Goal: Information Seeking & Learning: Find specific fact

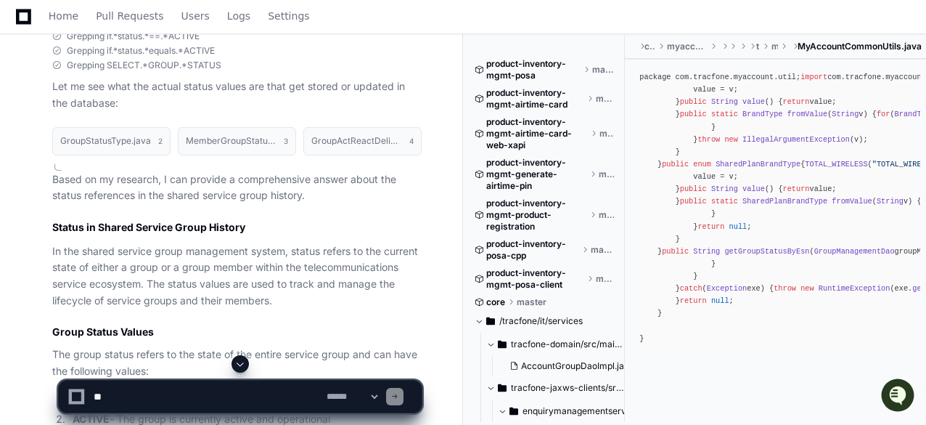
scroll to position [871, 0]
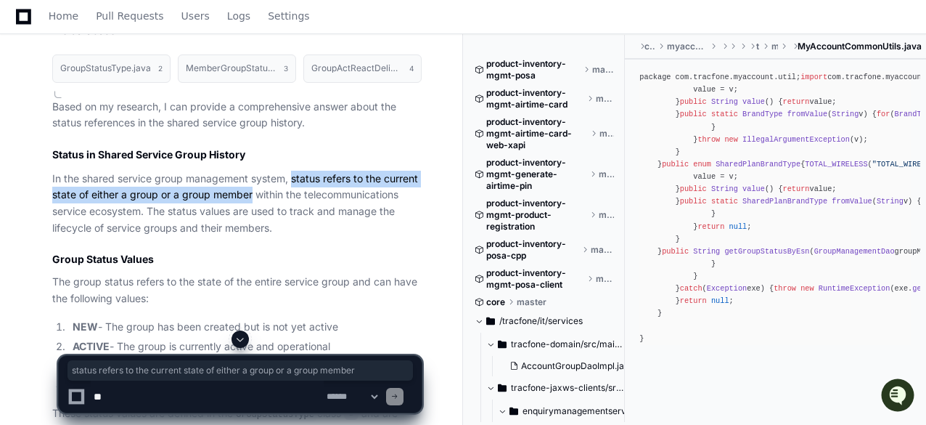
drag, startPoint x: 292, startPoint y: 154, endPoint x: 254, endPoint y: 176, distance: 43.6
click at [254, 176] on p "In the shared service group management system, status refers to the current sta…" at bounding box center [236, 204] width 369 height 66
copy p "status refers to the current state of either a group or a group member"
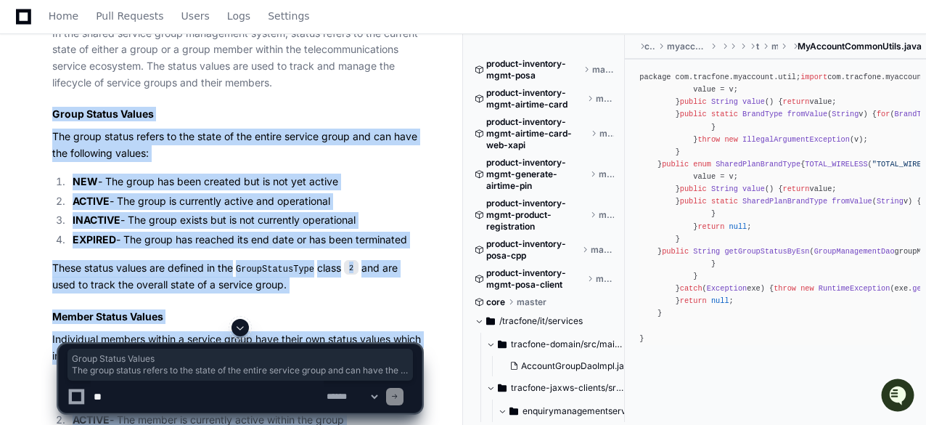
scroll to position [1234, 0]
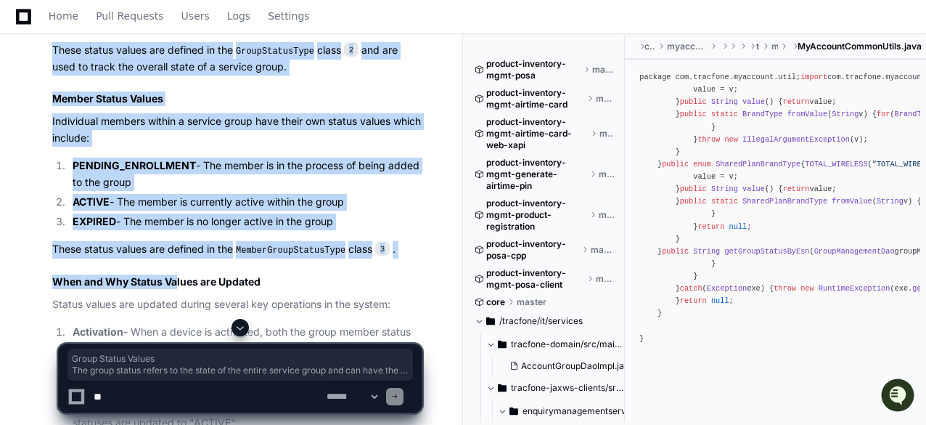
drag, startPoint x: 51, startPoint y: 90, endPoint x: 355, endPoint y: 201, distance: 323.8
click at [355, 201] on div "GroupStatusType.java 2 MemberGroupStatusType.java 3 GroupActReactDeliverBenefit…" at bounding box center [222, 277] width 398 height 1188
copy article "Group Status Values The group status refers to the state of the entire service …"
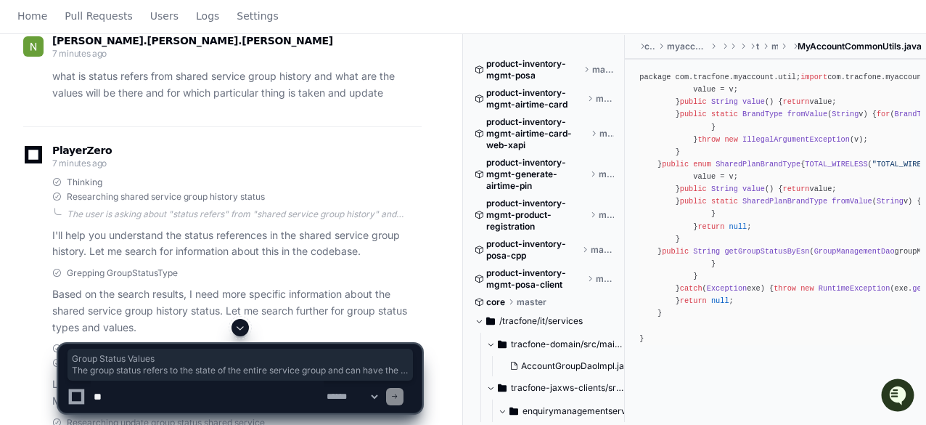
scroll to position [0, 0]
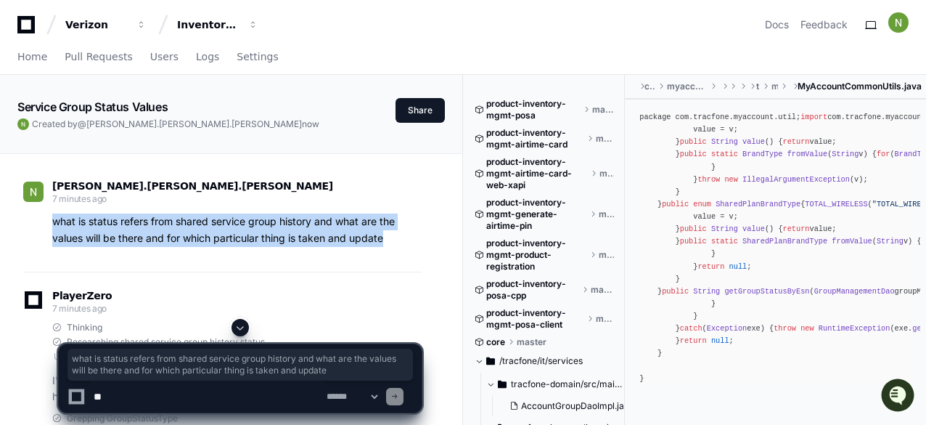
drag, startPoint x: 386, startPoint y: 237, endPoint x: 52, endPoint y: 217, distance: 334.5
click at [52, 217] on p "what is status refers from shared service group history and what are the values…" at bounding box center [236, 229] width 369 height 33
copy p "what is status refers from shared service group history and what are the values…"
click at [22, 56] on span "Home" at bounding box center [32, 56] width 30 height 9
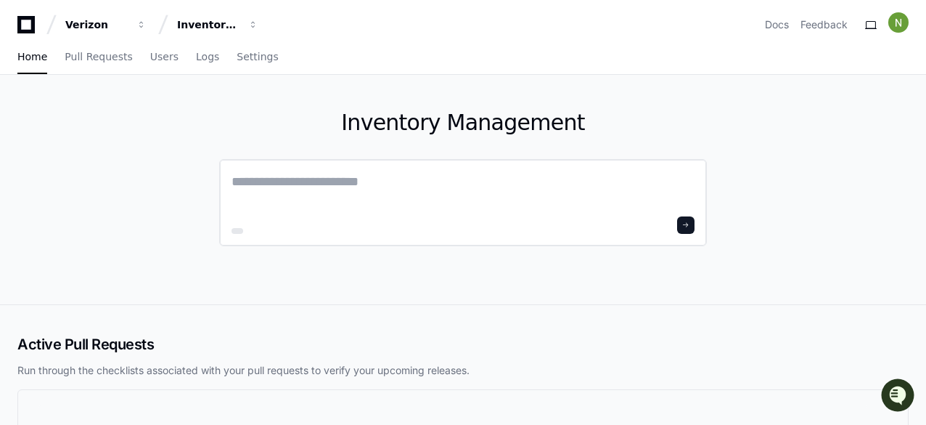
click at [303, 178] on textarea at bounding box center [463, 191] width 463 height 41
paste textarea "**********"
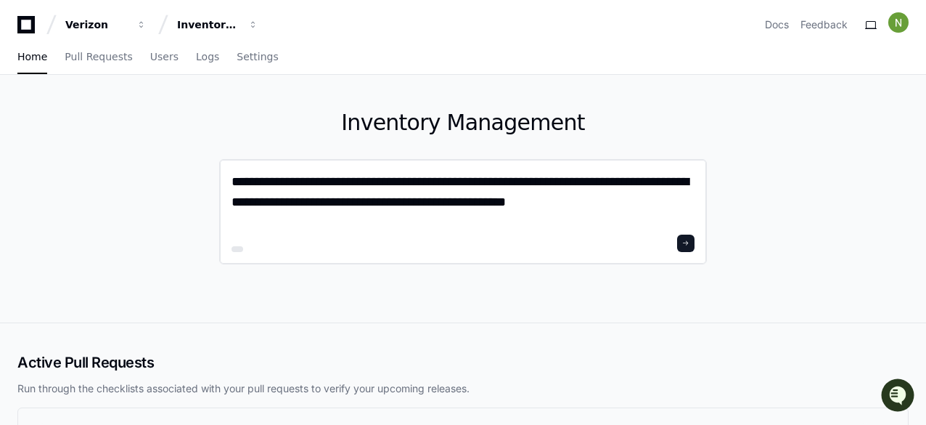
drag, startPoint x: 307, startPoint y: 181, endPoint x: 274, endPoint y: 179, distance: 32.7
click at [274, 179] on textarea "**********" at bounding box center [463, 200] width 463 height 59
paste textarea "*********"
click at [300, 179] on textarea "**********" at bounding box center [463, 200] width 463 height 59
drag, startPoint x: 568, startPoint y: 179, endPoint x: 412, endPoint y: 182, distance: 156.1
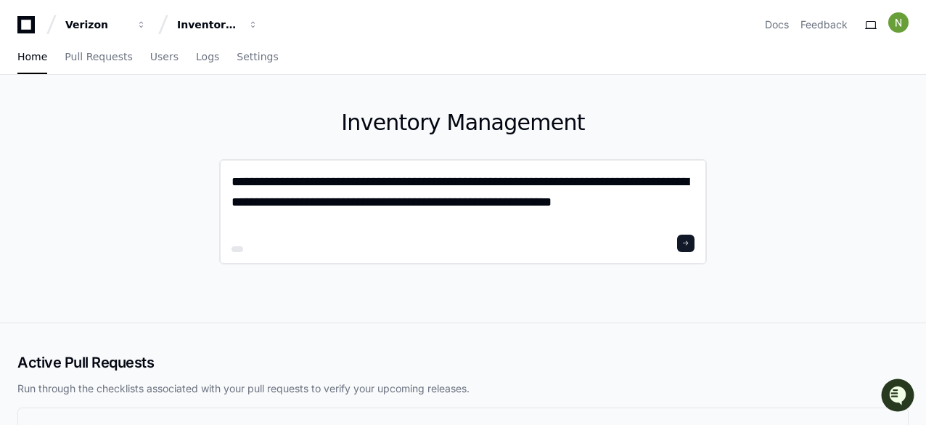
click at [412, 182] on textarea "**********" at bounding box center [463, 200] width 463 height 59
paste textarea
click at [464, 183] on textarea "**********" at bounding box center [463, 200] width 463 height 59
type textarea "**********"
click at [683, 241] on button at bounding box center [685, 242] width 17 height 17
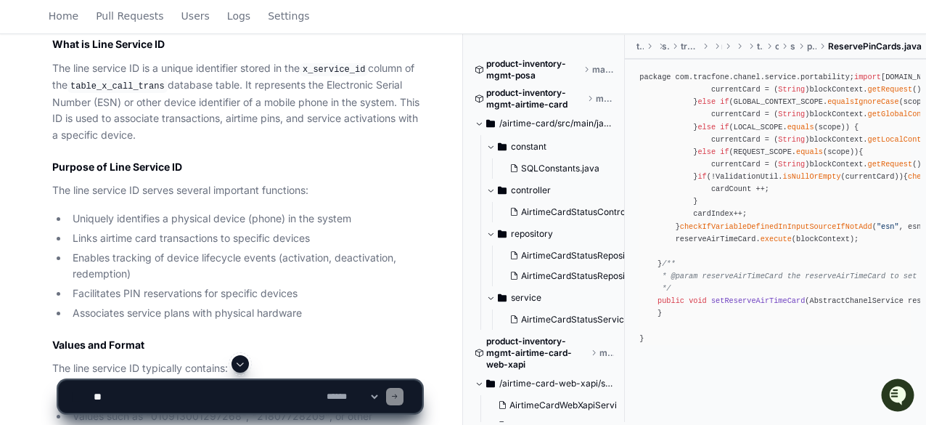
scroll to position [653, 0]
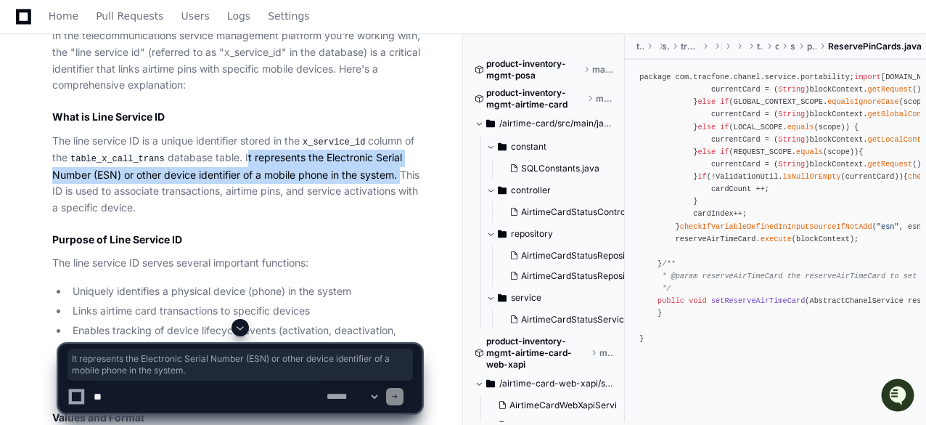
drag, startPoint x: 241, startPoint y: 153, endPoint x: 422, endPoint y: 173, distance: 182.6
click at [422, 173] on p "The line service ID is a unique identifier stored in the x_service_id column of…" at bounding box center [236, 174] width 369 height 83
copy p "It represents the Electronic Serial Number (ESN) or other device identifier of …"
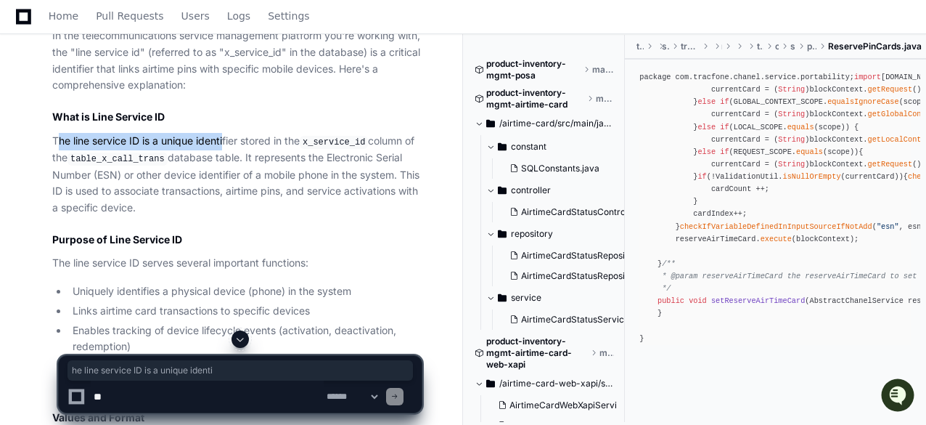
drag, startPoint x: 61, startPoint y: 134, endPoint x: 226, endPoint y: 137, distance: 165.5
click at [226, 137] on p "The line service ID is a unique identifier stored in the x_service_id column of…" at bounding box center [236, 174] width 369 height 83
click at [218, 144] on p "The line service ID is a unique identifier stored in the x_service_id column of…" at bounding box center [236, 174] width 369 height 83
drag, startPoint x: 73, startPoint y: 140, endPoint x: 240, endPoint y: 141, distance: 167.7
click at [240, 141] on p "The line service ID is a unique identifier stored in the x_service_id column of…" at bounding box center [236, 174] width 369 height 83
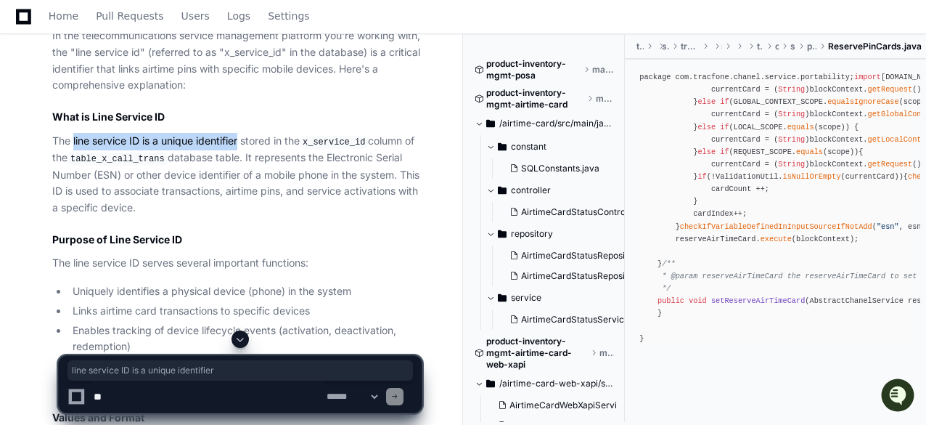
copy p "line service ID is a unique identifier"
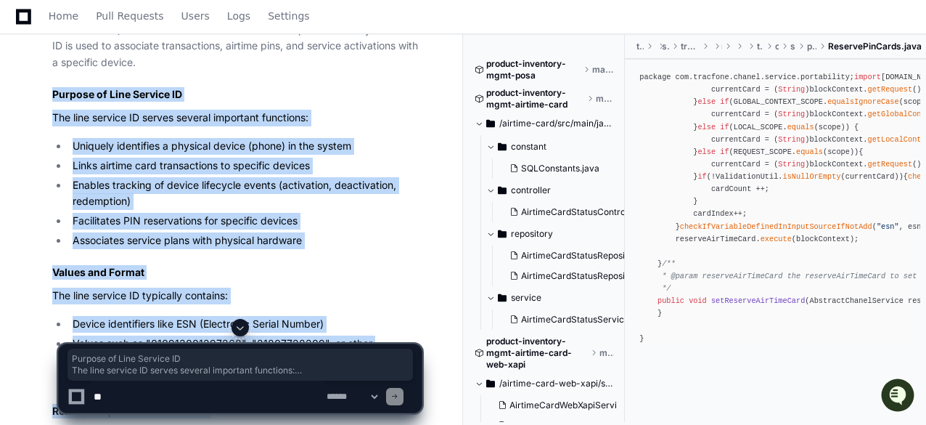
scroll to position [944, 0]
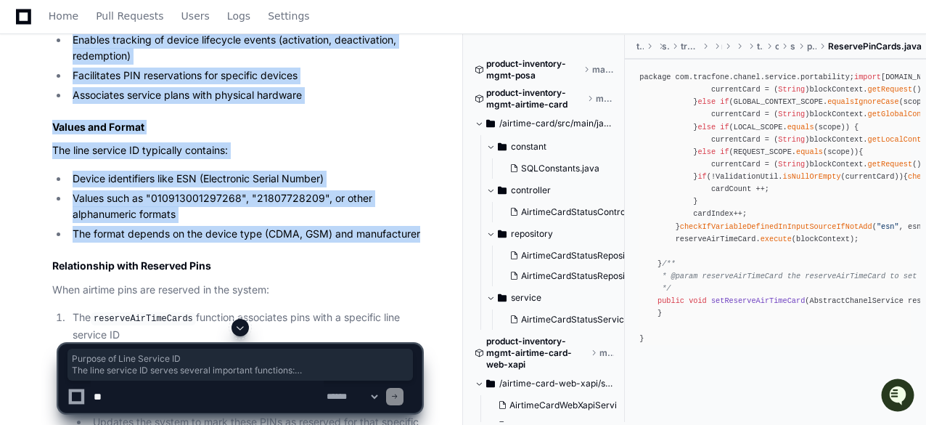
drag, startPoint x: 50, startPoint y: 91, endPoint x: 441, endPoint y: 232, distance: 415.1
click at [441, 232] on div "[PERSON_NAME].[PERSON_NAME].[PERSON_NAME] 4 minutes ago what is line service id…" at bounding box center [231, 214] width 428 height 2008
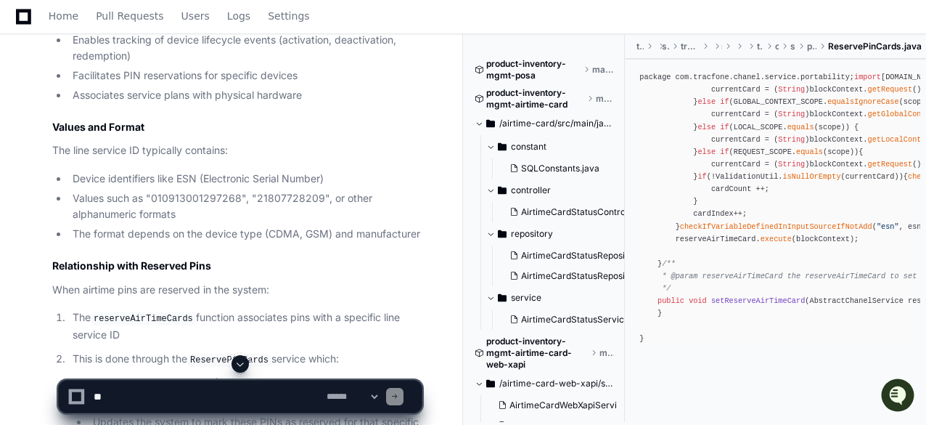
click at [416, 266] on h2 "Relationship with Reserved Pins" at bounding box center [236, 265] width 369 height 15
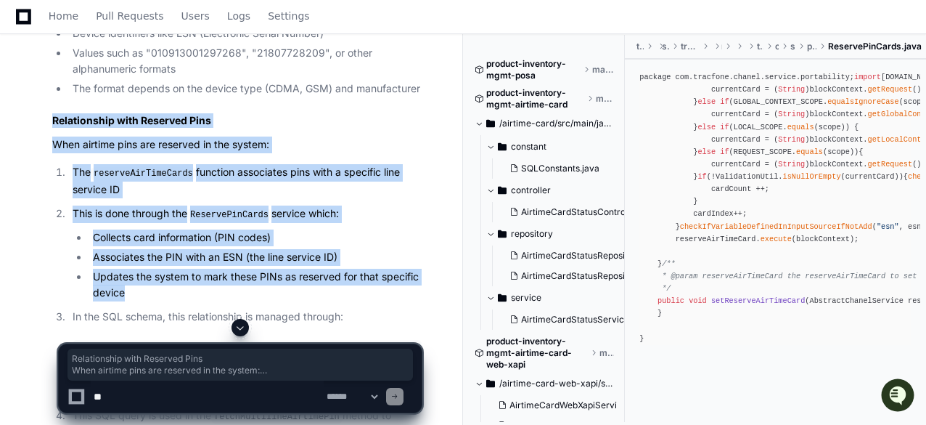
drag, startPoint x: 45, startPoint y: 117, endPoint x: 420, endPoint y: 285, distance: 411.3
click at [420, 285] on div "In the telecommunications service management platform you're working with, the …" at bounding box center [222, 312] width 398 height 1455
copy article "Relationship with Reserved Pins When airtime pins are reserved in the system: T…"
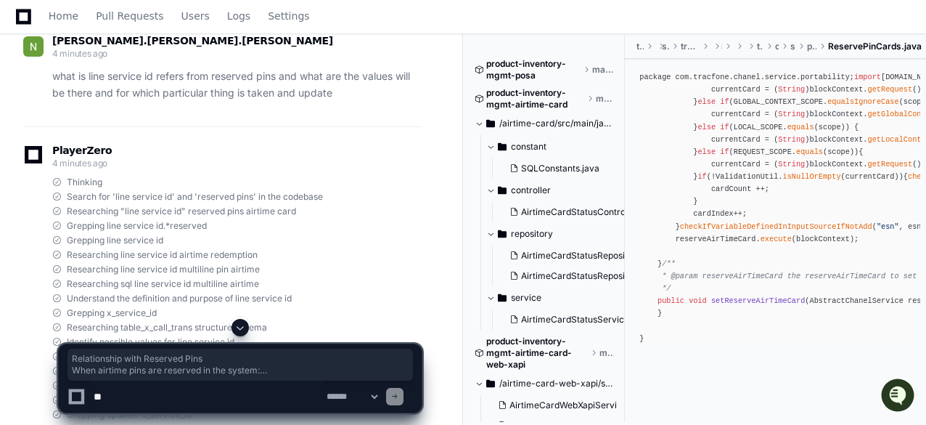
scroll to position [0, 0]
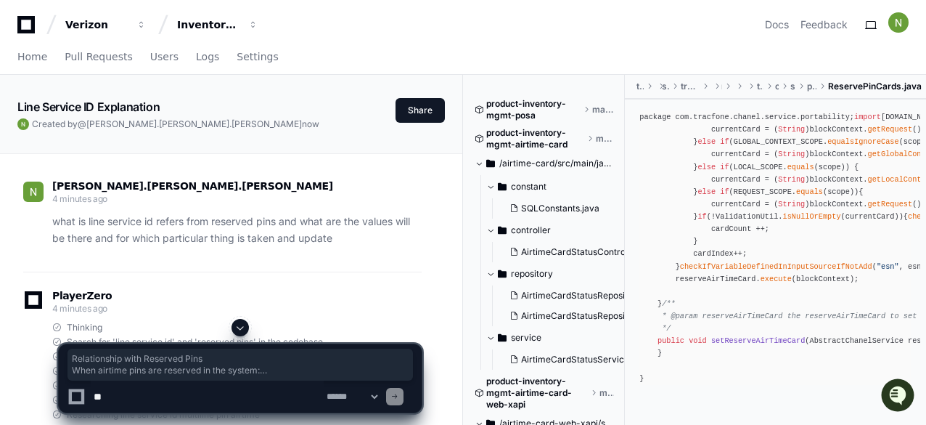
click at [324, 232] on p "what is line service id refers from reserved pins and what are the values will …" at bounding box center [236, 229] width 369 height 33
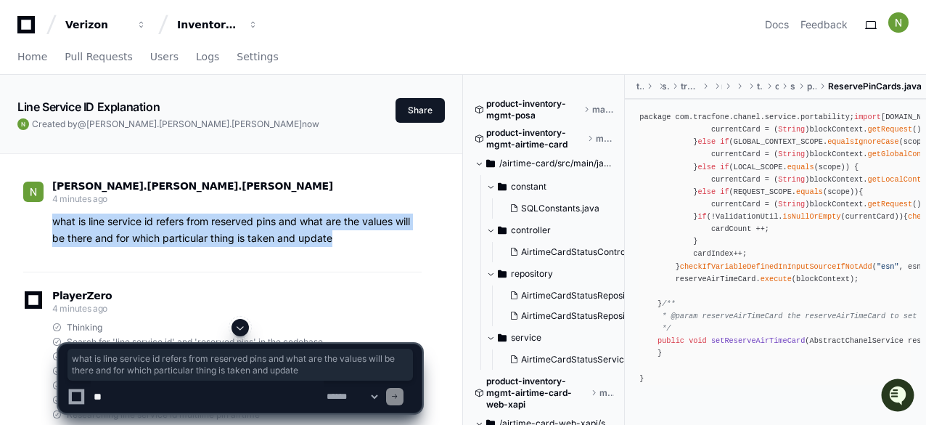
drag, startPoint x: 332, startPoint y: 237, endPoint x: 55, endPoint y: 217, distance: 278.0
click at [55, 217] on p "what is line service id refers from reserved pins and what are the values will …" at bounding box center [236, 229] width 369 height 33
copy p "what is line service id refers from reserved pins and what are the values will …"
click at [30, 57] on span "Home" at bounding box center [32, 56] width 30 height 9
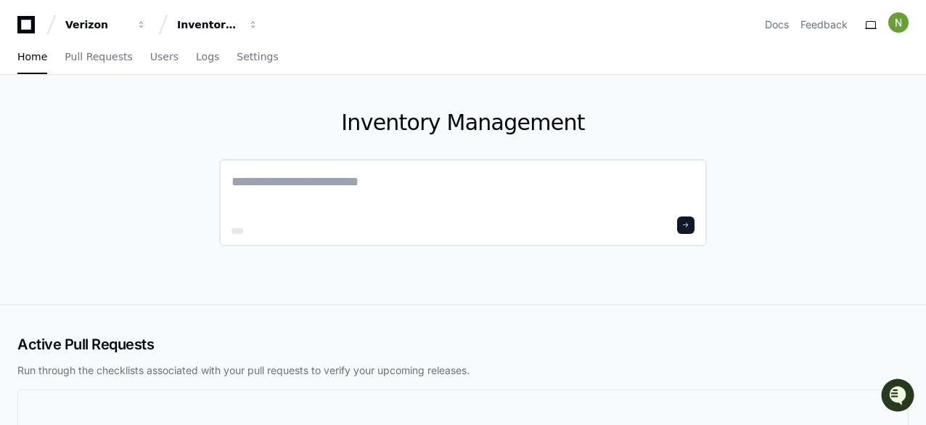
click at [375, 179] on textarea at bounding box center [463, 191] width 463 height 41
paste textarea "**********"
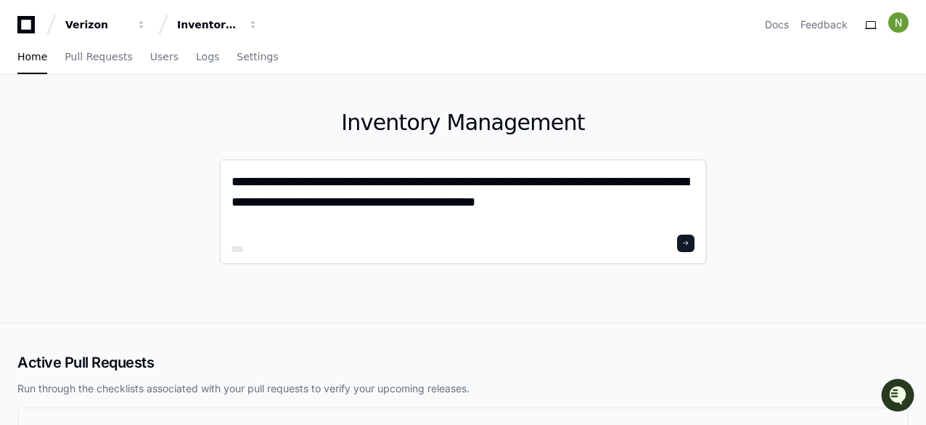
drag, startPoint x: 344, startPoint y: 181, endPoint x: 302, endPoint y: 179, distance: 42.1
click at [302, 179] on textarea "**********" at bounding box center [463, 200] width 463 height 59
drag, startPoint x: 348, startPoint y: 179, endPoint x: 273, endPoint y: 182, distance: 74.8
click at [273, 182] on textarea "**********" at bounding box center [463, 200] width 463 height 59
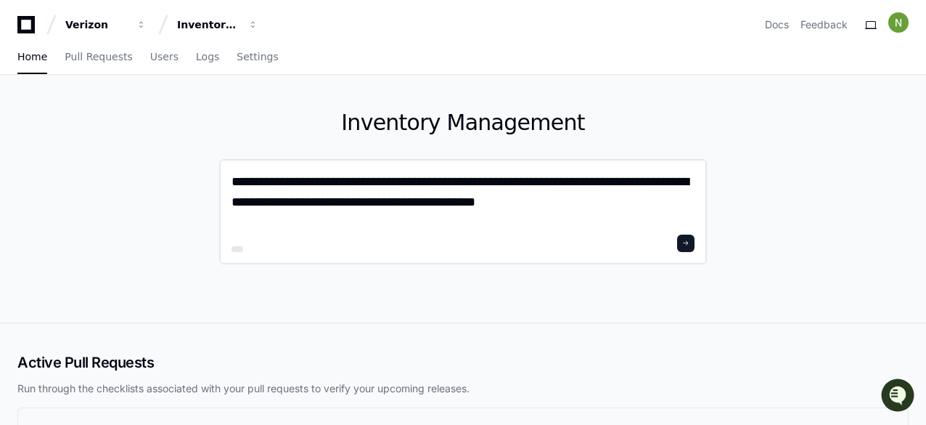
paste textarea
click at [303, 184] on textarea "**********" at bounding box center [463, 200] width 463 height 59
type textarea "**********"
click at [690, 240] on span at bounding box center [685, 243] width 7 height 7
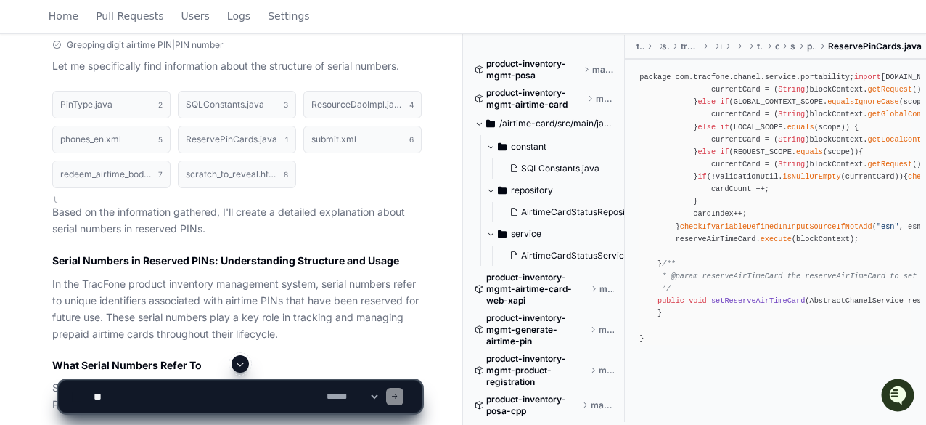
scroll to position [581, 0]
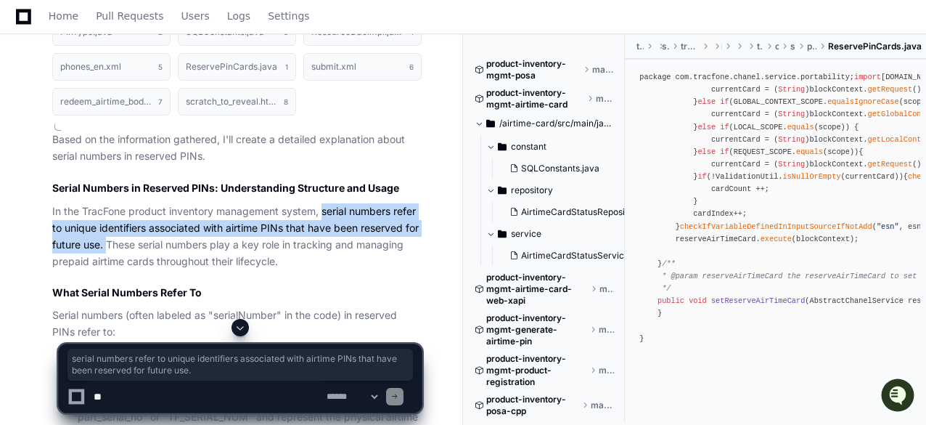
drag, startPoint x: 325, startPoint y: 207, endPoint x: 106, endPoint y: 242, distance: 222.1
click at [106, 242] on p "In the TracFone product inventory management system, serial numbers refer to un…" at bounding box center [236, 236] width 369 height 66
copy p "serial numbers refer to unique identifiers associated with airtime PINs that ha…"
